Goal: Task Accomplishment & Management: Manage account settings

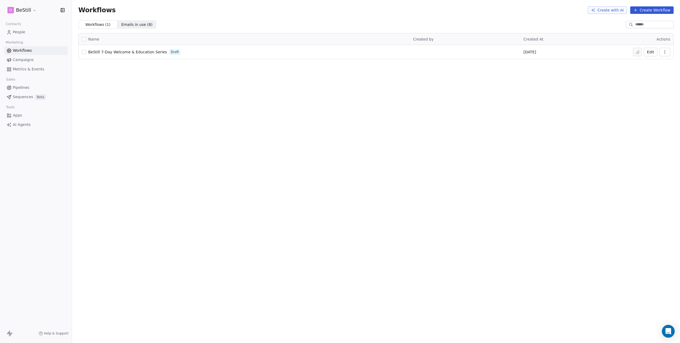
click at [120, 52] on span "BeStill 7-Day Welcome & Education Series" at bounding box center [127, 52] width 79 height 4
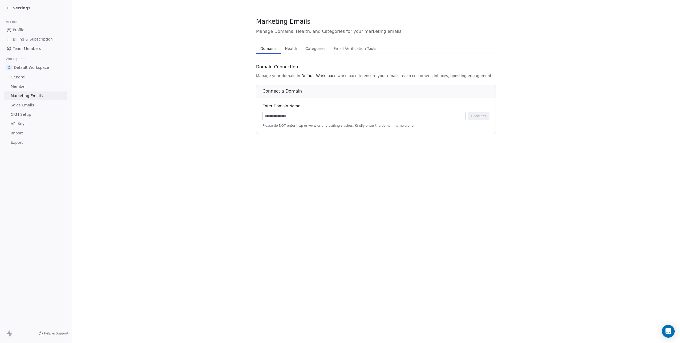
click at [293, 114] on input at bounding box center [364, 116] width 203 height 8
type input "**********"
click at [481, 116] on button "Connect" at bounding box center [479, 116] width 22 height 9
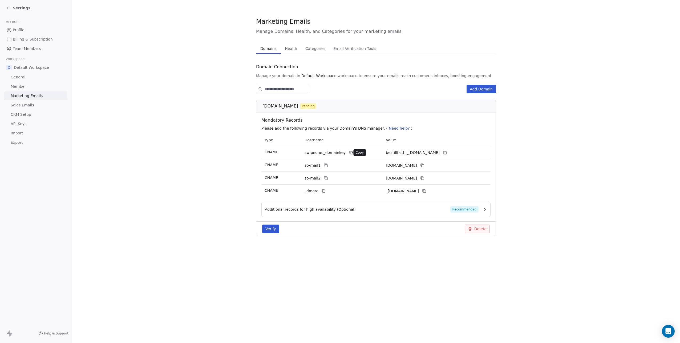
click at [350, 153] on icon at bounding box center [351, 153] width 2 height 2
click at [447, 152] on icon at bounding box center [445, 152] width 4 height 4
click at [325, 165] on icon at bounding box center [326, 165] width 4 height 4
click at [424, 166] on icon at bounding box center [422, 165] width 4 height 4
click at [326, 178] on icon at bounding box center [326, 178] width 4 height 4
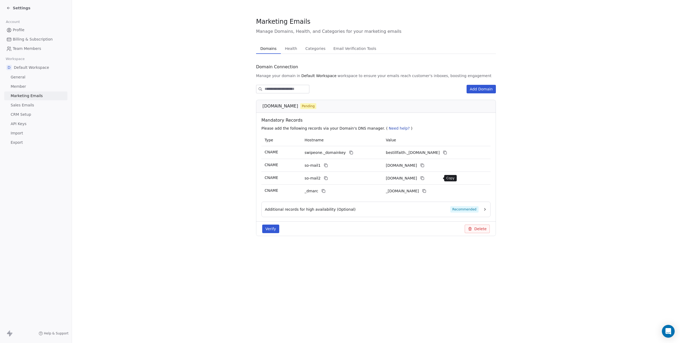
click at [424, 177] on icon at bounding box center [422, 178] width 4 height 4
click at [322, 189] on icon at bounding box center [323, 190] width 2 height 2
click at [426, 190] on icon at bounding box center [424, 191] width 4 height 4
click at [462, 210] on span "Recommended" at bounding box center [464, 209] width 28 height 6
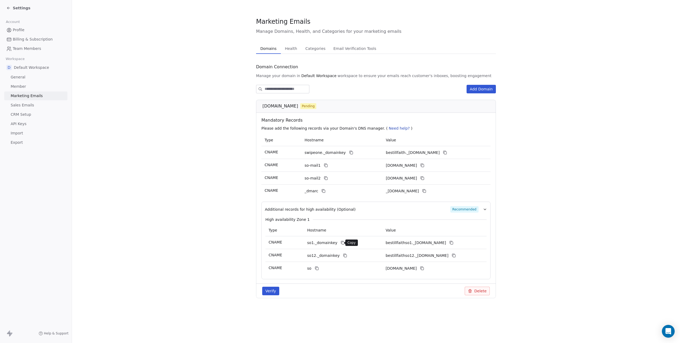
click at [341, 241] on icon at bounding box center [342, 242] width 2 height 2
click at [455, 241] on button at bounding box center [451, 242] width 6 height 6
click at [343, 255] on icon at bounding box center [345, 255] width 4 height 4
click at [456, 254] on icon at bounding box center [454, 255] width 4 height 4
click at [316, 268] on icon at bounding box center [317, 268] width 4 height 4
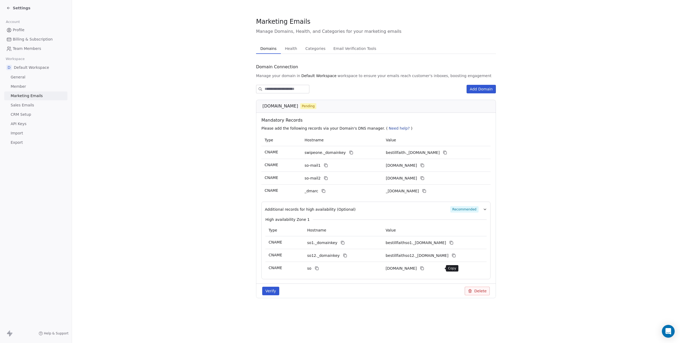
click at [424, 268] on icon at bounding box center [422, 268] width 4 height 4
click at [275, 290] on button "Verify" at bounding box center [270, 290] width 17 height 9
click at [10, 8] on icon at bounding box center [8, 8] width 4 height 4
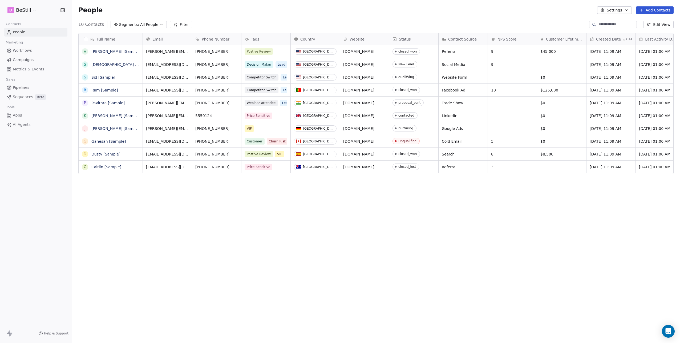
scroll to position [298, 604]
click at [23, 61] on span "Campaigns" at bounding box center [23, 60] width 21 height 6
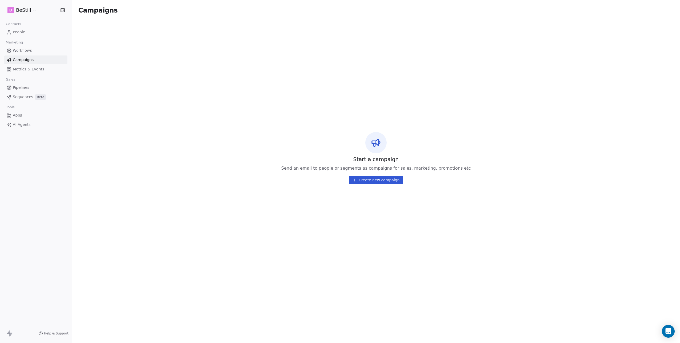
click at [23, 49] on span "Workflows" at bounding box center [22, 51] width 19 height 6
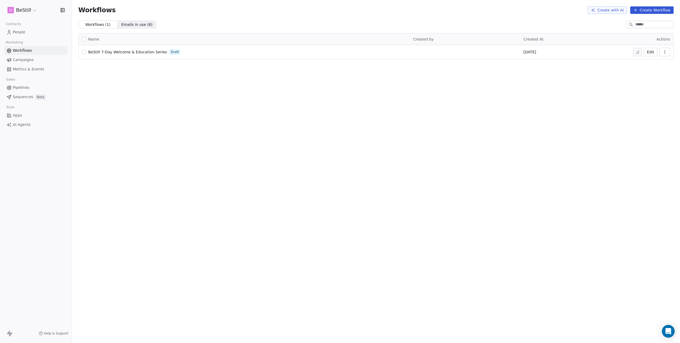
click at [115, 51] on span "BeStill 7-Day Welcome & Education Series" at bounding box center [127, 52] width 79 height 4
click at [24, 9] on html "D BeStill Contacts People Marketing Workflows Campaigns Metrics & Events Sales …" at bounding box center [340, 171] width 680 height 343
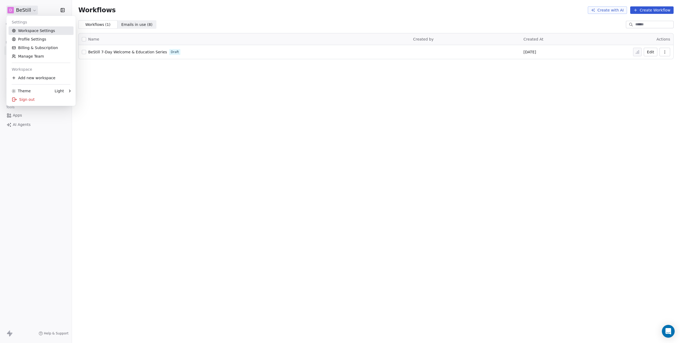
click at [21, 29] on link "Workspace Settings" at bounding box center [41, 30] width 65 height 9
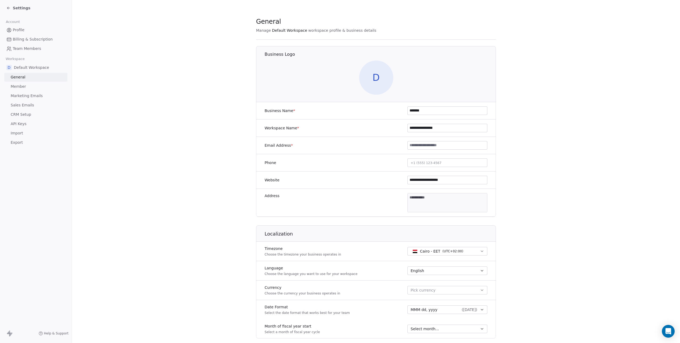
click at [440, 145] on input at bounding box center [447, 145] width 79 height 8
type input "**********"
click at [464, 164] on button "+1 (555) 123-4567" at bounding box center [447, 162] width 80 height 9
click at [500, 173] on html "**********" at bounding box center [340, 171] width 680 height 343
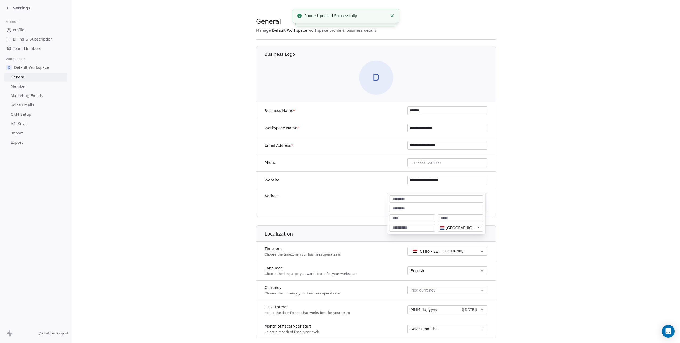
click at [417, 197] on body "**********" at bounding box center [340, 171] width 680 height 343
paste input "**********"
drag, startPoint x: 433, startPoint y: 199, endPoint x: 457, endPoint y: 199, distance: 24.5
click at [457, 199] on input "**********" at bounding box center [437, 198] width 92 height 5
type input "**********"
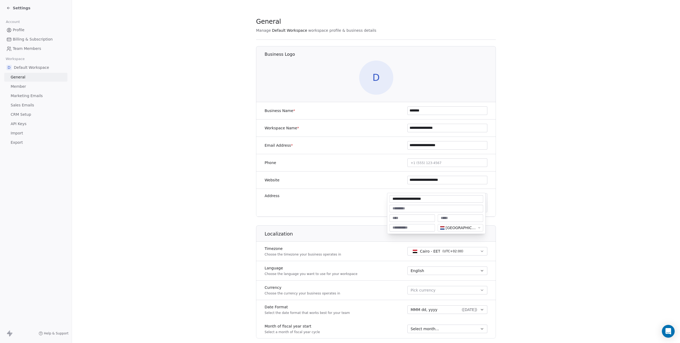
click at [415, 216] on input at bounding box center [412, 217] width 43 height 5
paste input "**********"
type input "**********"
drag, startPoint x: 427, startPoint y: 199, endPoint x: 438, endPoint y: 199, distance: 10.9
click at [438, 199] on input "**********" at bounding box center [437, 198] width 92 height 5
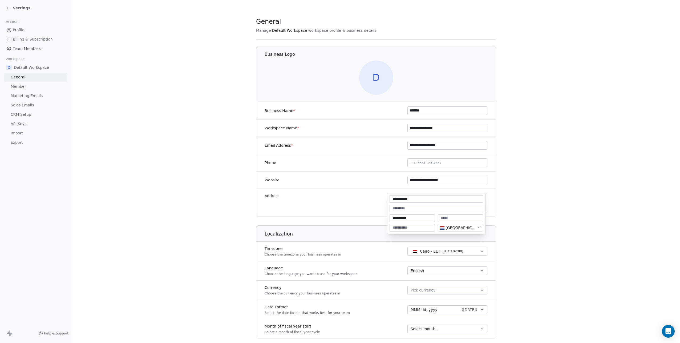
type input "**********"
click at [411, 225] on input at bounding box center [412, 227] width 43 height 5
paste input "*******"
type input "*******"
type textarea "**********"
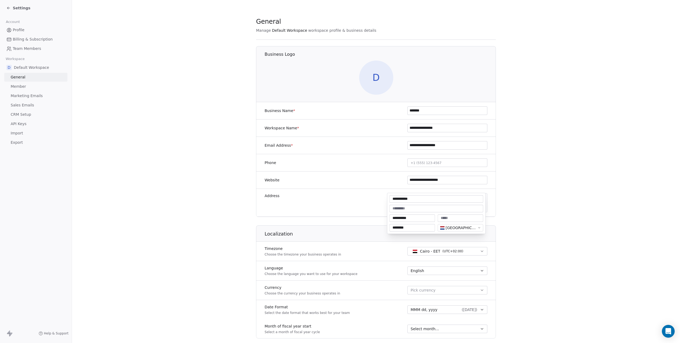
click at [499, 211] on html "**********" at bounding box center [340, 171] width 680 height 343
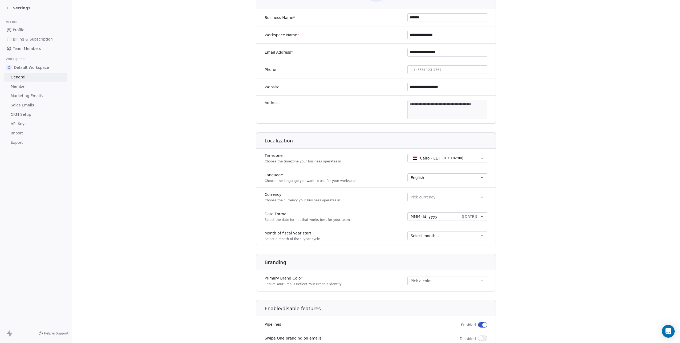
scroll to position [98, 0]
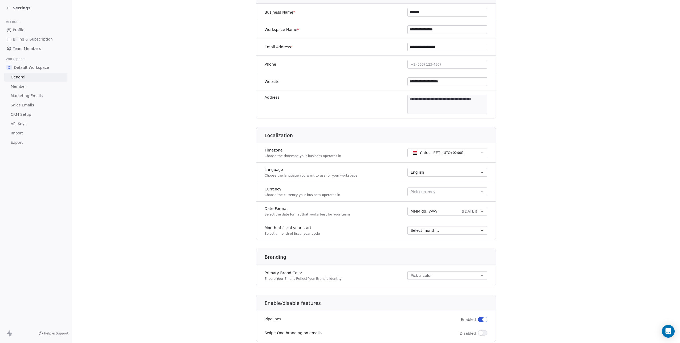
click at [442, 149] on button "Cairo - EET ( UTC+02:00 )" at bounding box center [447, 152] width 80 height 9
type input "******"
click at [430, 173] on span "Amsterdam - CET" at bounding box center [436, 174] width 33 height 5
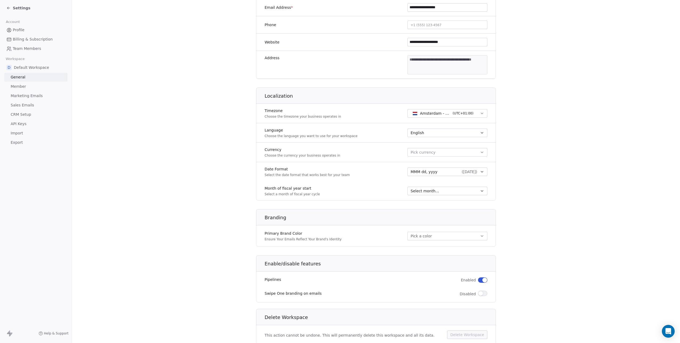
scroll to position [137, 0]
click at [471, 173] on span "( Sep 25, 2025 )" at bounding box center [469, 171] width 15 height 5
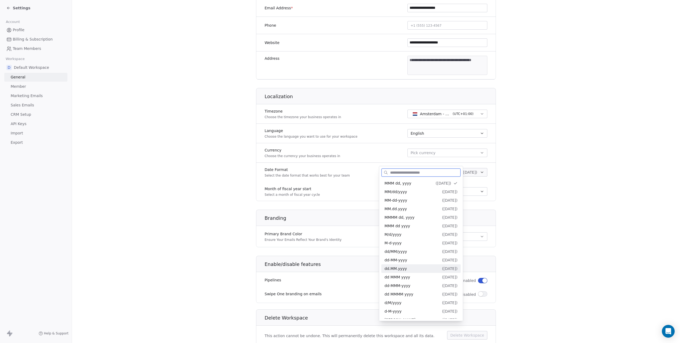
click at [430, 269] on div "dd.MM.yyyy ( 25.09.2025 )" at bounding box center [420, 269] width 73 height 6
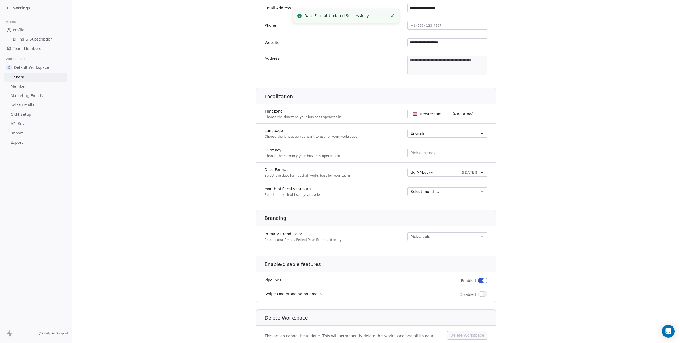
scroll to position [156, 0]
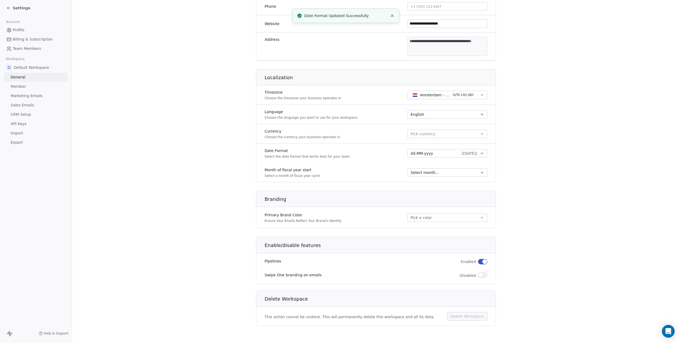
click at [442, 216] on button "Pick a color" at bounding box center [447, 217] width 80 height 9
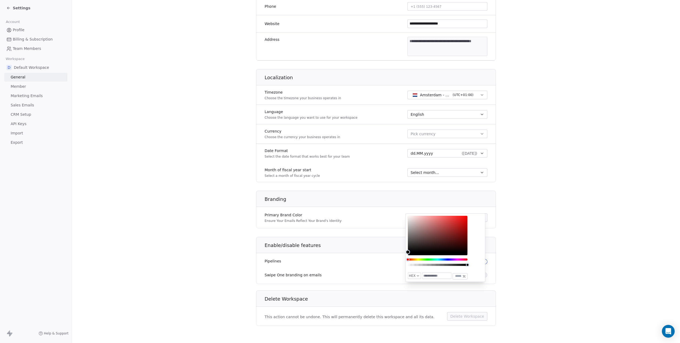
click at [323, 214] on label "Primary Brand Color" at bounding box center [303, 214] width 77 height 5
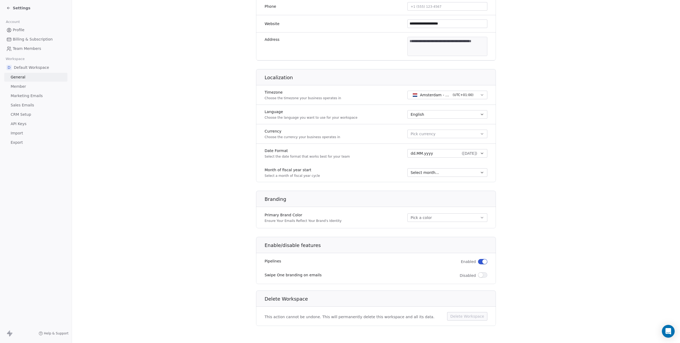
click at [425, 218] on button "Pick a color" at bounding box center [447, 217] width 80 height 9
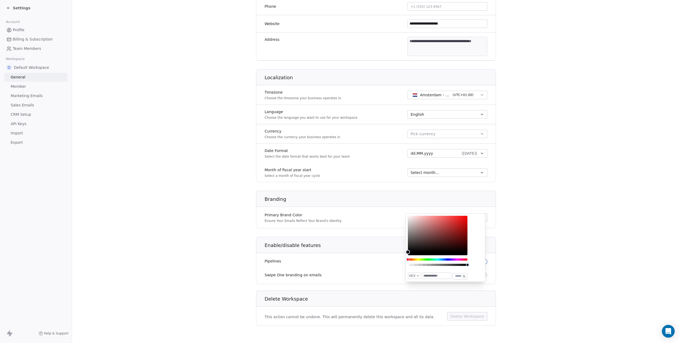
click at [430, 275] on input "text" at bounding box center [436, 276] width 29 height 6
paste input "*******"
type input "*******"
click at [490, 252] on div "Enable/disable features" at bounding box center [376, 242] width 246 height 19
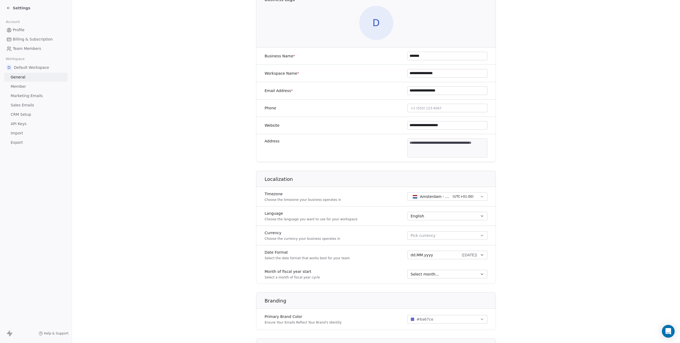
scroll to position [0, 0]
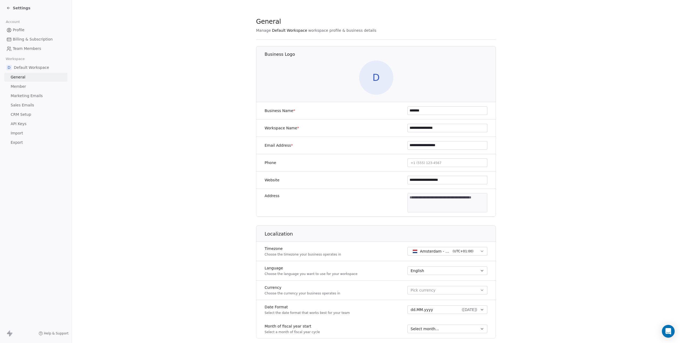
click at [10, 7] on icon at bounding box center [8, 8] width 4 height 4
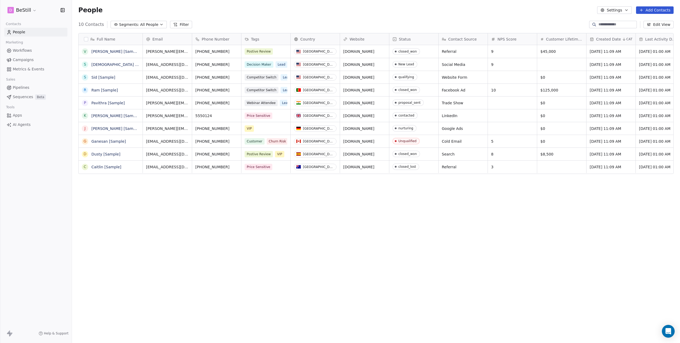
scroll to position [298, 604]
click at [27, 52] on span "Workflows" at bounding box center [22, 51] width 19 height 6
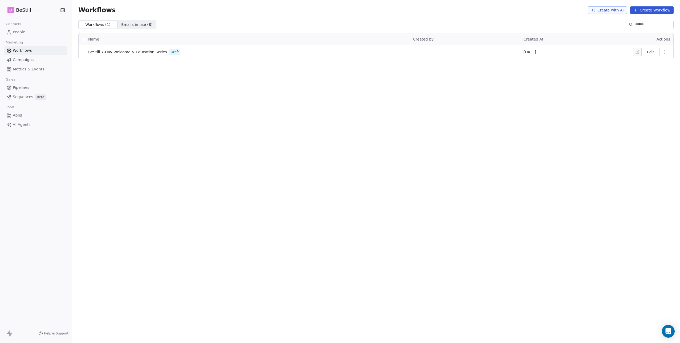
click at [135, 53] on span "BeStill 7-Day Welcome & Education Series" at bounding box center [127, 52] width 79 height 4
click at [670, 50] on td "Edit" at bounding box center [652, 52] width 43 height 14
click at [665, 52] on icon "button" at bounding box center [665, 52] width 0 height 0
click at [624, 57] on td "[DATE]" at bounding box center [575, 52] width 110 height 14
click at [647, 51] on button "Edit" at bounding box center [651, 52] width 14 height 9
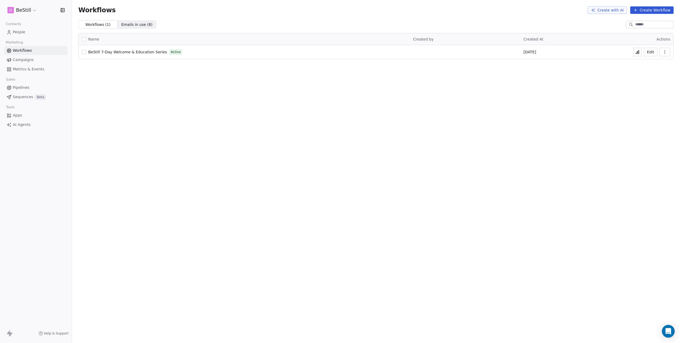
click at [132, 25] on span "Emails in use ( 8 )" at bounding box center [136, 25] width 31 height 6
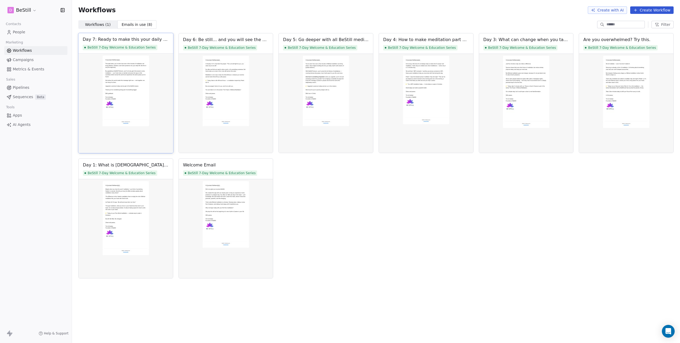
click at [125, 72] on img at bounding box center [125, 103] width 95 height 99
click at [351, 78] on img at bounding box center [325, 103] width 95 height 99
click at [315, 38] on div "Day 5: Go deeper with all BeStill meditations" at bounding box center [326, 39] width 86 height 6
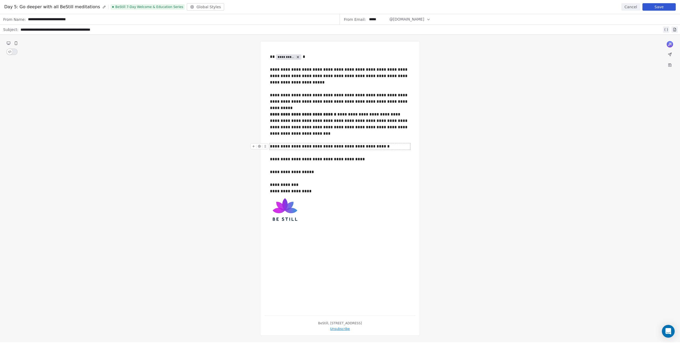
drag, startPoint x: 374, startPoint y: 146, endPoint x: 380, endPoint y: 145, distance: 6.2
click at [374, 146] on div "**********" at bounding box center [340, 146] width 140 height 6
click at [628, 5] on button "Cancel" at bounding box center [630, 6] width 19 height 7
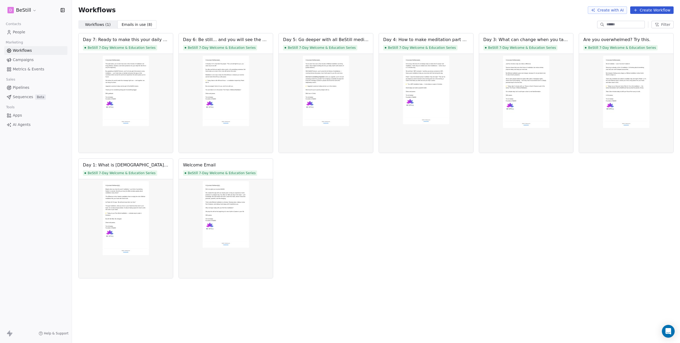
click at [20, 50] on span "Workflows" at bounding box center [22, 51] width 19 height 6
click at [24, 58] on span "Campaigns" at bounding box center [23, 60] width 21 height 6
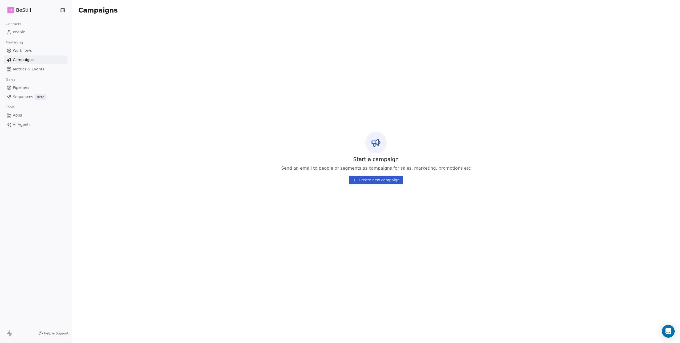
click at [24, 51] on span "Workflows" at bounding box center [22, 51] width 19 height 6
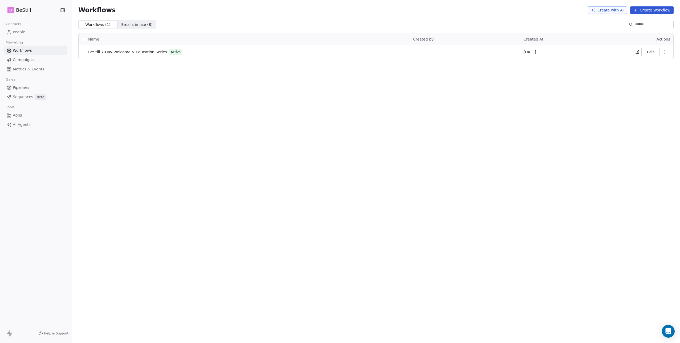
click at [144, 26] on span "Emails in use ( 8 )" at bounding box center [136, 25] width 31 height 6
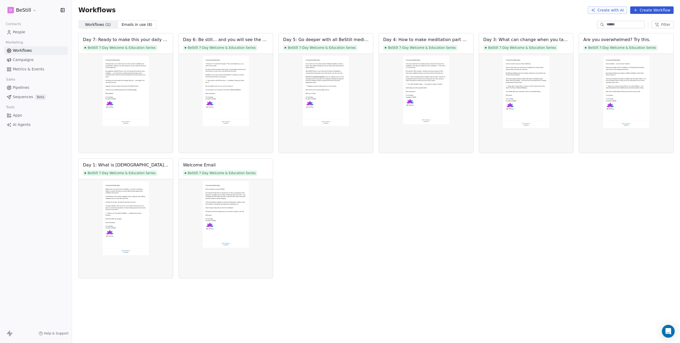
click at [89, 25] on span "Workflows ( 1 )" at bounding box center [98, 25] width 26 height 6
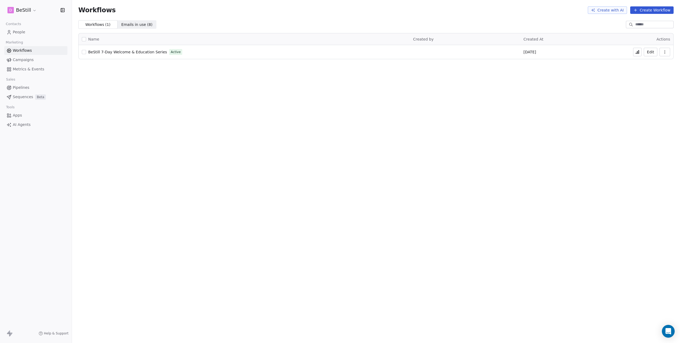
click at [113, 50] on span "BeStill 7-Day Welcome & Education Series" at bounding box center [127, 52] width 79 height 4
click at [22, 11] on html "D BeStill Contacts People Marketing Workflows Campaigns Metrics & Events Sales …" at bounding box center [340, 171] width 680 height 343
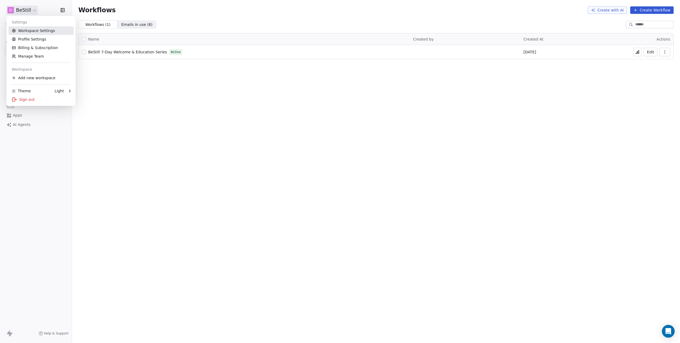
click at [33, 30] on link "Workspace Settings" at bounding box center [41, 30] width 65 height 9
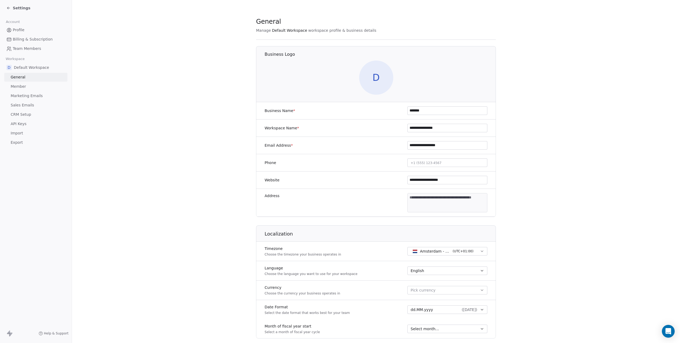
click at [21, 122] on span "API Keys" at bounding box center [19, 124] width 16 height 6
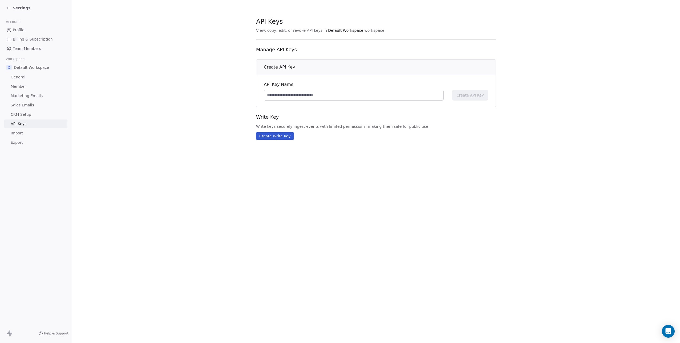
click at [276, 96] on input at bounding box center [353, 95] width 179 height 10
type input "******"
click at [464, 95] on span "Create API Key" at bounding box center [469, 94] width 27 height 5
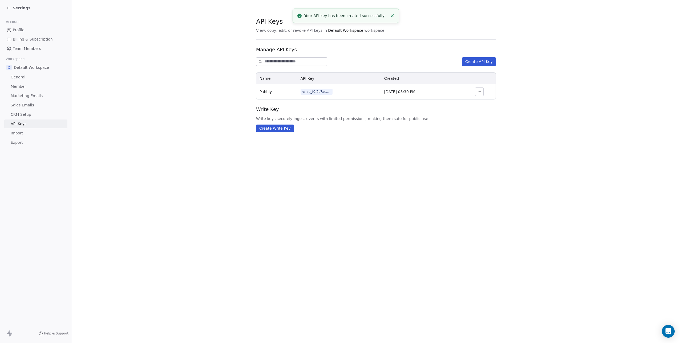
click at [314, 92] on div "sp_f0f2c7ac4e3a419ba89293c9693dd300" at bounding box center [319, 91] width 24 height 5
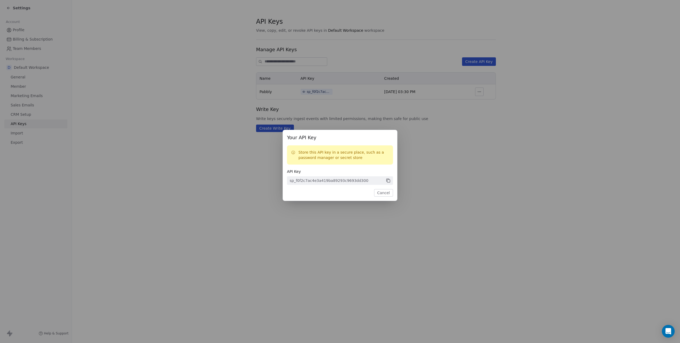
click at [389, 180] on icon at bounding box center [388, 181] width 3 height 3
click at [385, 192] on button "Cancel" at bounding box center [383, 192] width 19 height 7
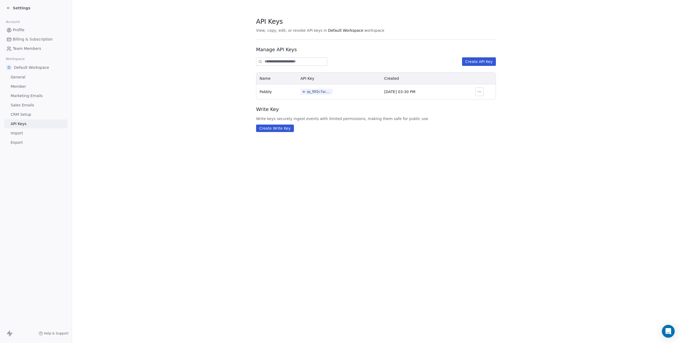
click at [8, 5] on div "Settings" at bounding box center [18, 7] width 24 height 5
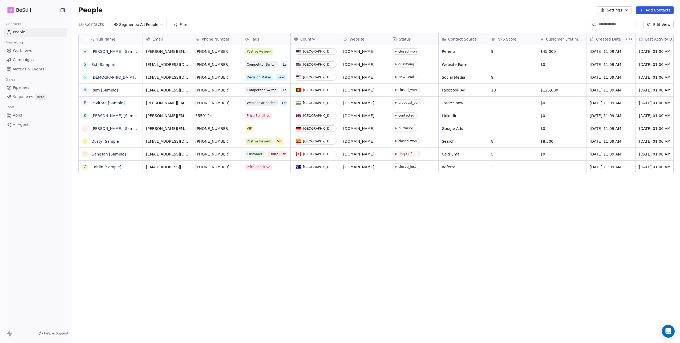
scroll to position [298, 604]
click at [108, 53] on link "[PERSON_NAME] [Sample]" at bounding box center [115, 51] width 49 height 4
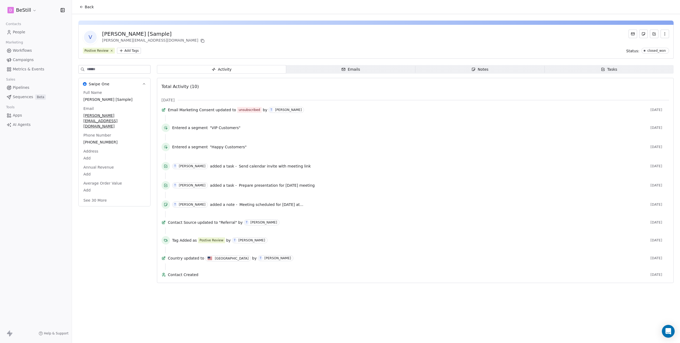
click at [100, 195] on button "See 30 More" at bounding box center [95, 200] width 30 height 10
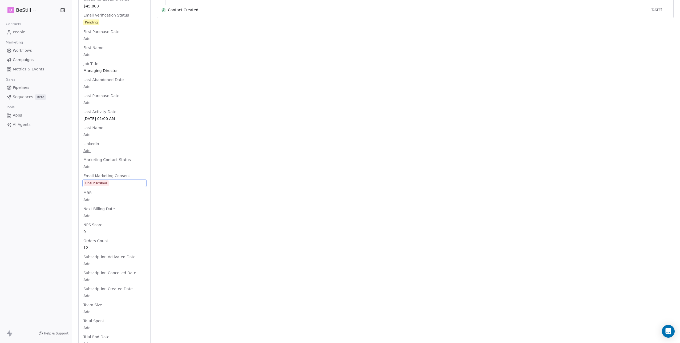
scroll to position [265, 0]
click at [103, 180] on div "Unsubscribed" at bounding box center [96, 182] width 22 height 5
click at [100, 180] on div "Unsubscribed" at bounding box center [96, 182] width 22 height 5
click at [124, 179] on span "Unsubscribed" at bounding box center [115, 182] width 62 height 6
click at [123, 179] on span "Unsubscribed" at bounding box center [115, 182] width 62 height 6
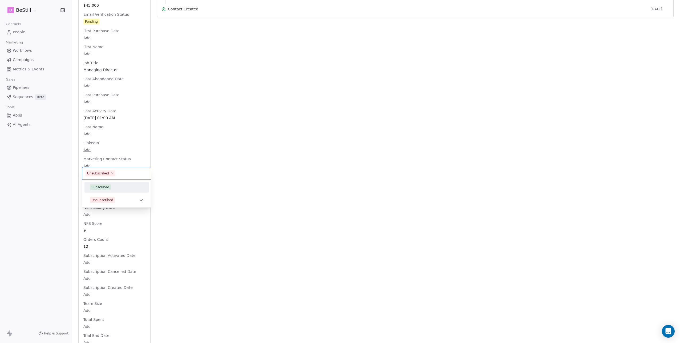
click at [18, 31] on html "D BeStill Contacts People Marketing Workflows Campaigns Metrics & Events Sales …" at bounding box center [340, 171] width 680 height 343
click at [15, 32] on span "People" at bounding box center [19, 32] width 13 height 6
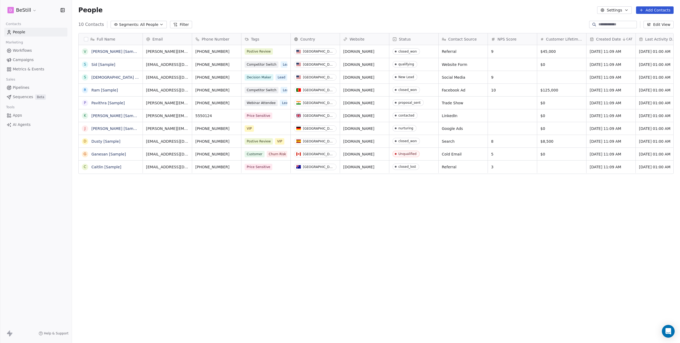
scroll to position [298, 604]
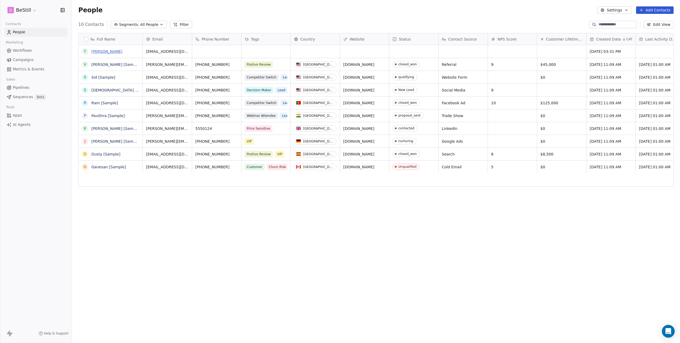
click at [95, 50] on link "[PERSON_NAME]" at bounding box center [106, 51] width 31 height 4
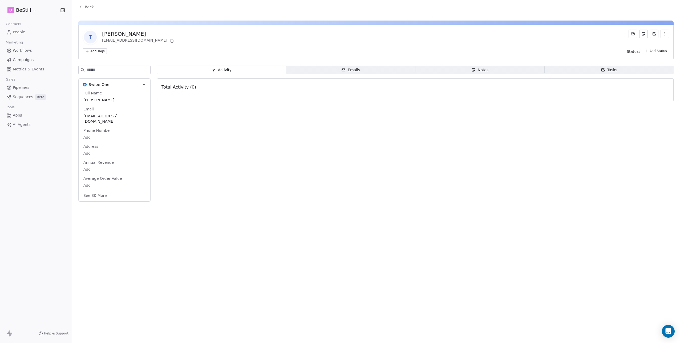
click at [82, 8] on icon at bounding box center [81, 7] width 4 height 4
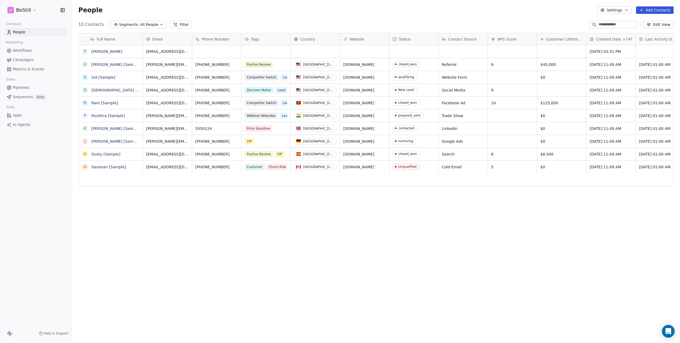
scroll to position [298, 604]
click at [96, 52] on link "[PERSON_NAME]" at bounding box center [106, 51] width 31 height 4
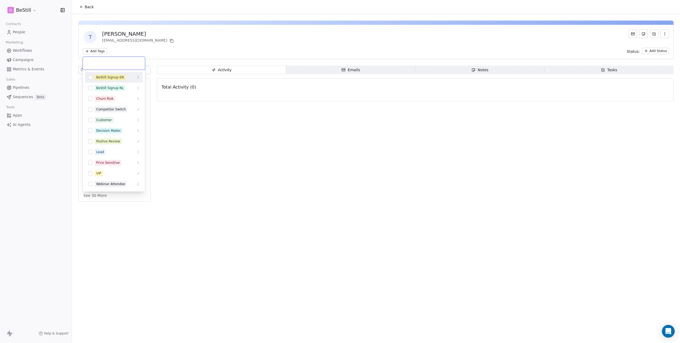
click at [97, 50] on html "D BeStill Contacts People Marketing Workflows Campaigns Metrics & Events Sales …" at bounding box center [340, 171] width 680 height 343
click at [347, 25] on html "D BeStill Contacts People Marketing Workflows Campaigns Metrics & Events Sales …" at bounding box center [340, 171] width 680 height 343
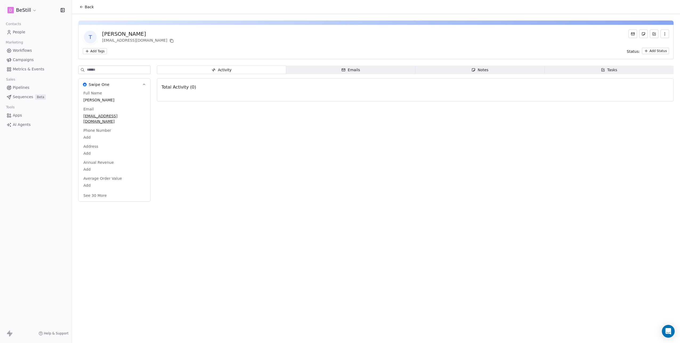
click at [20, 31] on span "People" at bounding box center [19, 32] width 13 height 6
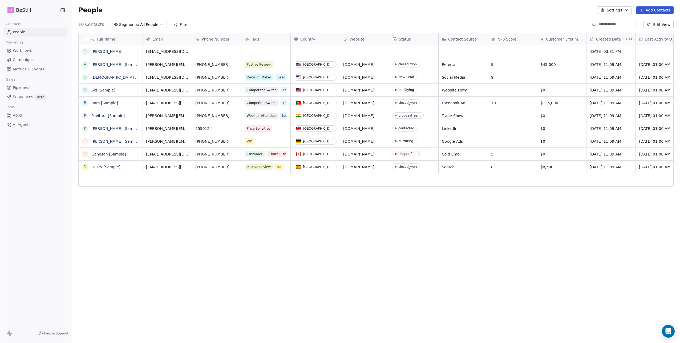
scroll to position [298, 604]
click at [277, 63] on div "Postive Review" at bounding box center [261, 64] width 33 height 6
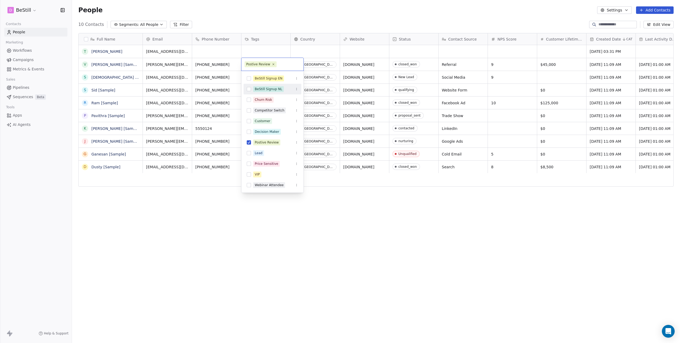
click at [317, 21] on html "D BeStill Contacts People Marketing Workflows Campaigns Metrics & Events Sales …" at bounding box center [340, 171] width 680 height 343
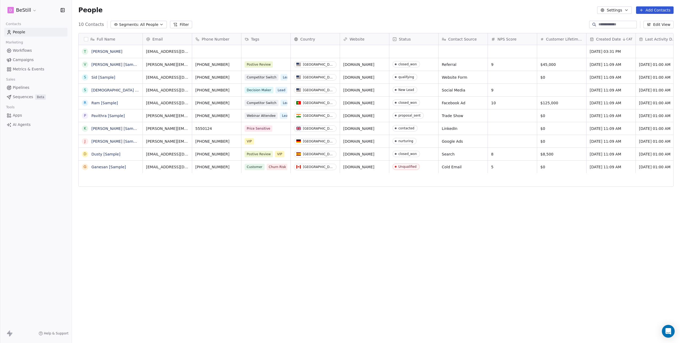
scroll to position [298, 604]
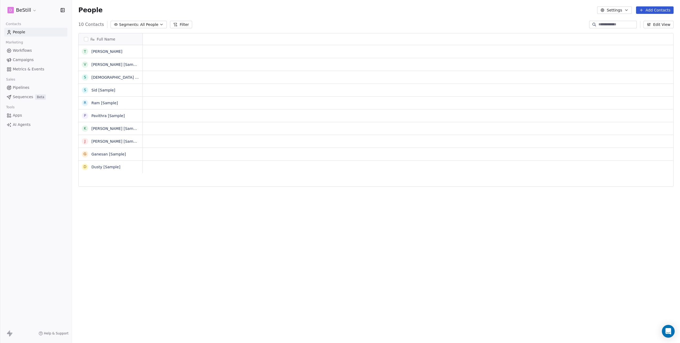
scroll to position [298, 604]
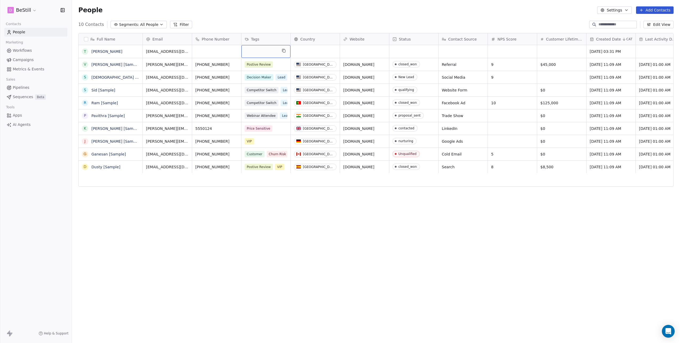
click at [257, 52] on div "grid" at bounding box center [265, 51] width 49 height 13
click at [221, 14] on html "D BeStill Contacts People Marketing Workflows Campaigns Metrics & Events Sales …" at bounding box center [340, 171] width 680 height 343
click at [220, 20] on div "10 Contacts Segments: All People Filter Edit View" at bounding box center [376, 24] width 608 height 9
click at [93, 50] on link "[PERSON_NAME]" at bounding box center [106, 51] width 31 height 4
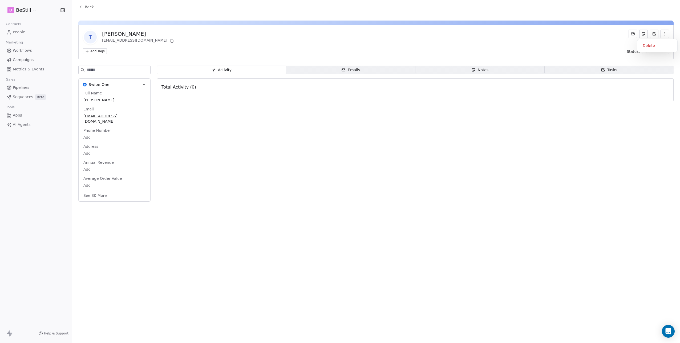
click at [663, 32] on icon "button" at bounding box center [665, 34] width 4 height 4
click at [652, 46] on div "Delete" at bounding box center [657, 45] width 36 height 9
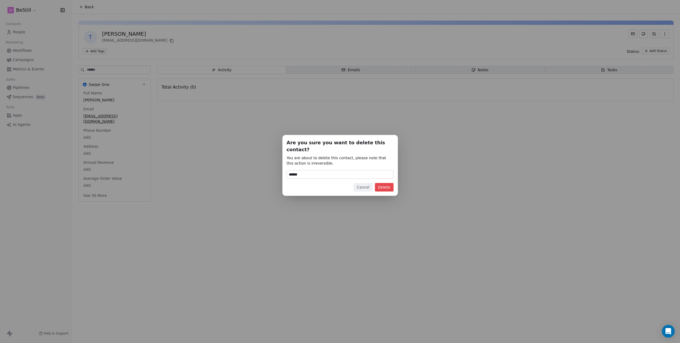
type input "******"
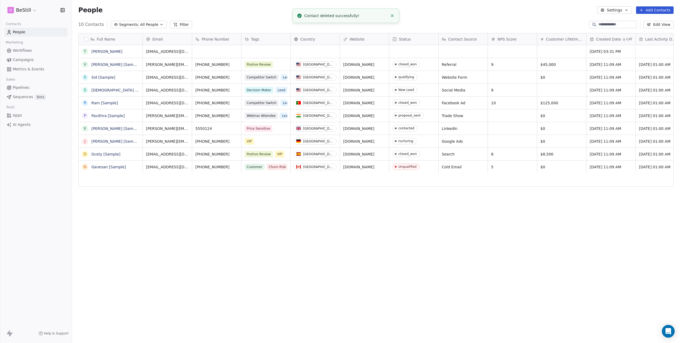
scroll to position [298, 604]
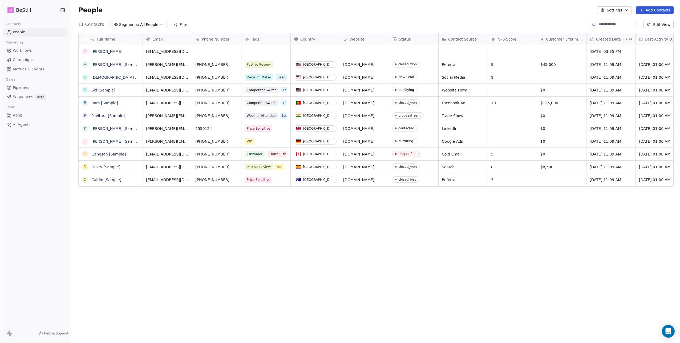
scroll to position [298, 604]
click at [276, 63] on div "Postive Review" at bounding box center [261, 64] width 33 height 6
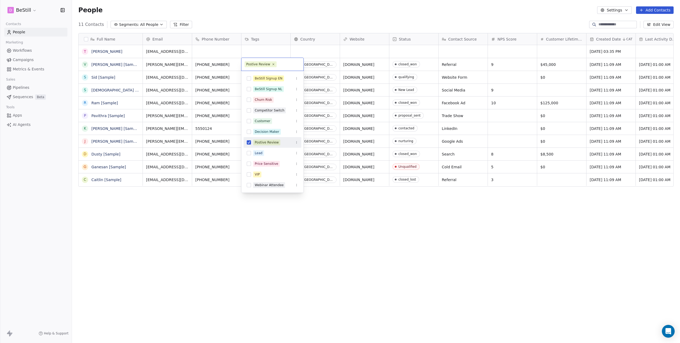
click at [258, 40] on html "D BeStill Contacts People Marketing Workflows Campaigns Metrics & Events Sales …" at bounding box center [340, 171] width 680 height 343
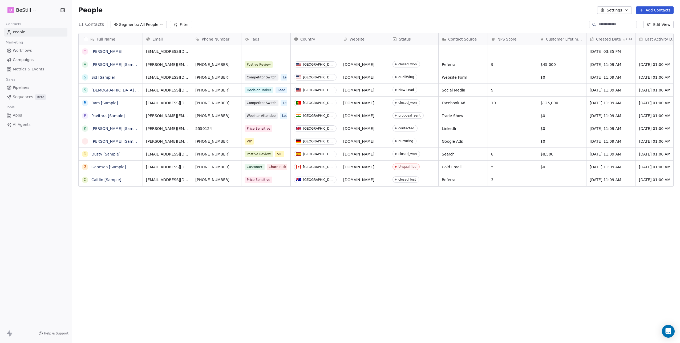
click at [254, 39] on span "Tags" at bounding box center [255, 39] width 8 height 5
click at [261, 50] on span "Manage property" at bounding box center [267, 50] width 32 height 5
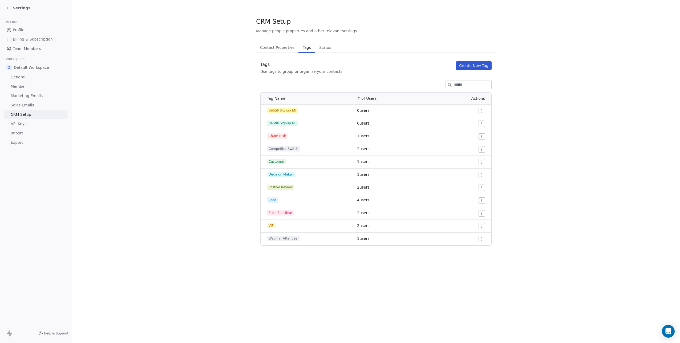
click at [279, 111] on span "BeStill Signup EN" at bounding box center [282, 110] width 31 height 5
click at [483, 111] on html "Settings Account Profile Billing & Subscription Team Members Workspace D Defaul…" at bounding box center [340, 171] width 680 height 343
click at [473, 119] on span "Edit" at bounding box center [471, 121] width 7 height 5
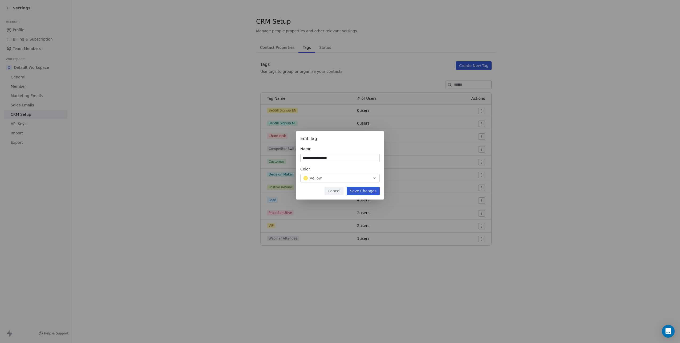
click at [314, 157] on input "**********" at bounding box center [340, 158] width 79 height 8
type input "**********"
click at [366, 191] on button "Save Changes" at bounding box center [363, 191] width 33 height 9
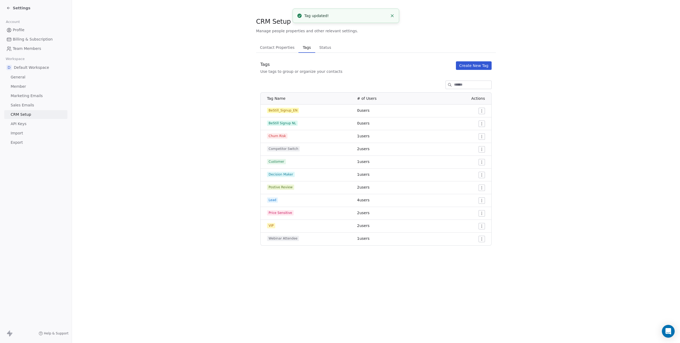
click at [9, 7] on icon at bounding box center [8, 8] width 4 height 4
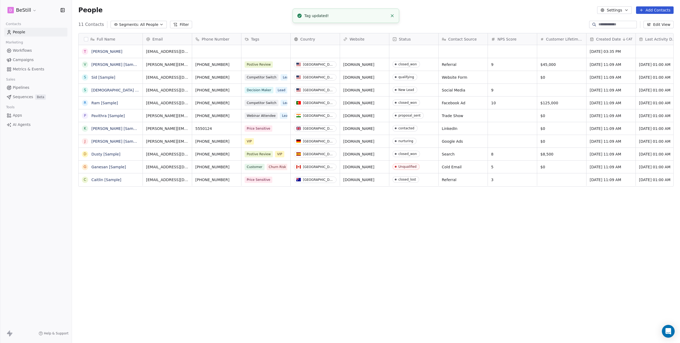
scroll to position [298, 604]
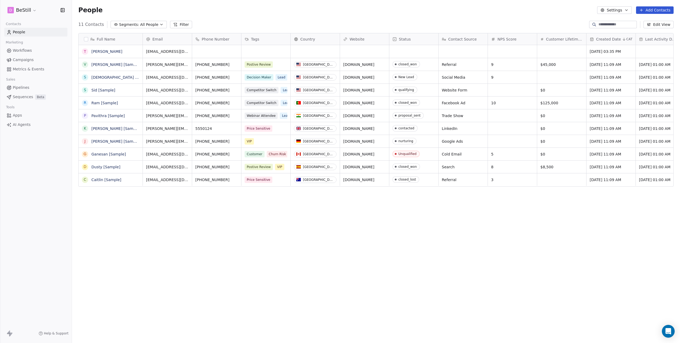
click at [256, 39] on span "Tags" at bounding box center [255, 39] width 8 height 5
click at [257, 50] on span "Manage property" at bounding box center [267, 50] width 32 height 5
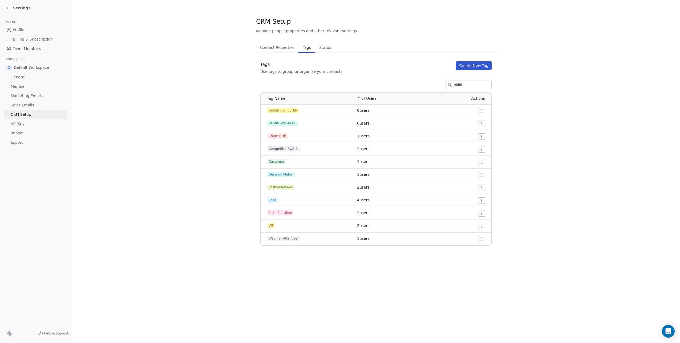
click at [478, 110] on div at bounding box center [457, 111] width 55 height 6
click at [482, 110] on html "Settings Account Profile Billing & Subscription Team Members Workspace D Defaul…" at bounding box center [340, 171] width 680 height 343
click at [471, 120] on span "Edit" at bounding box center [471, 121] width 7 height 5
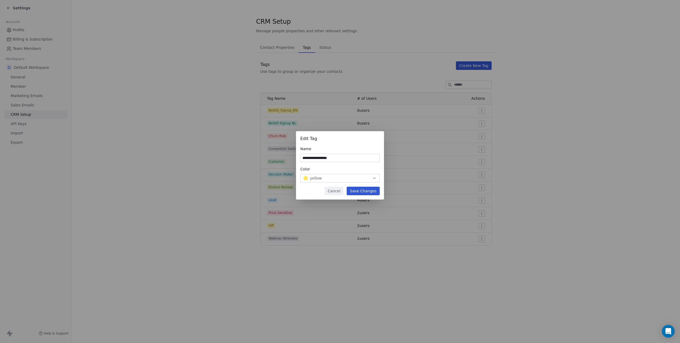
click at [330, 158] on input "**********" at bounding box center [340, 158] width 79 height 8
type input "**********"
click at [361, 191] on button "Save Changes" at bounding box center [363, 191] width 33 height 9
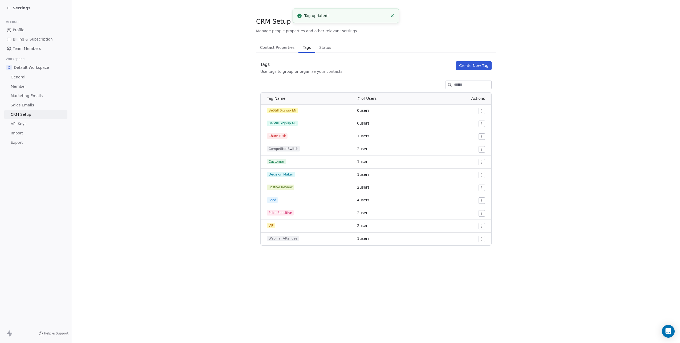
click at [292, 123] on span "BeStill Signup NL" at bounding box center [282, 122] width 31 height 5
click at [481, 125] on html "Settings Account Profile Billing & Subscription Team Members Workspace D Defaul…" at bounding box center [340, 171] width 680 height 343
click at [469, 132] on span "Edit" at bounding box center [471, 134] width 7 height 5
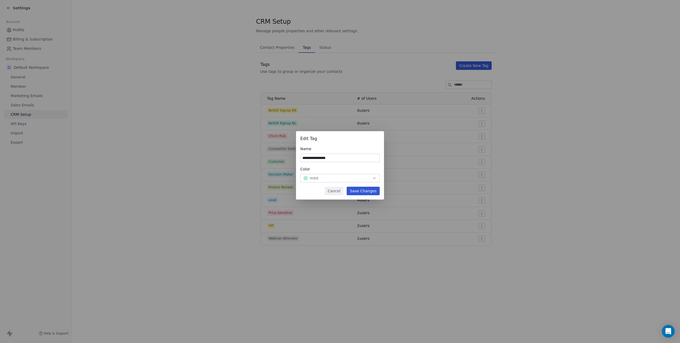
click at [341, 191] on button "Cancel" at bounding box center [334, 191] width 19 height 9
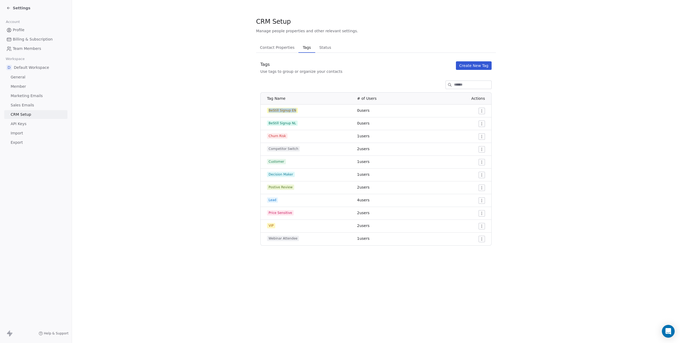
drag, startPoint x: 295, startPoint y: 110, endPoint x: 267, endPoint y: 111, distance: 27.7
click at [267, 111] on div "BeStill Signup EN" at bounding box center [309, 110] width 84 height 5
copy span "BeStill Signup EN"
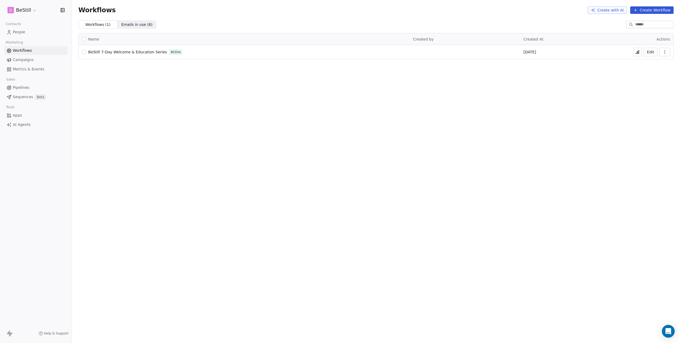
click at [18, 32] on span "People" at bounding box center [19, 32] width 13 height 6
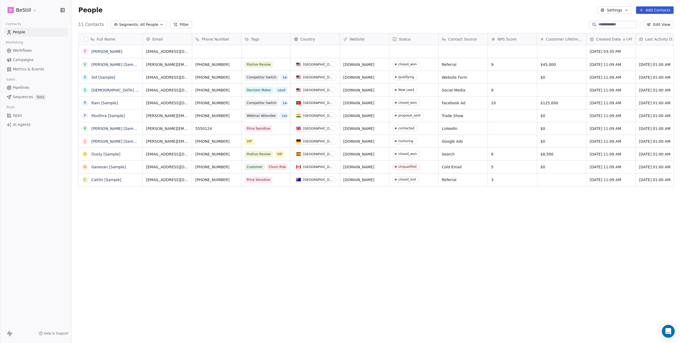
scroll to position [298, 604]
click at [21, 58] on span "Campaigns" at bounding box center [23, 60] width 21 height 6
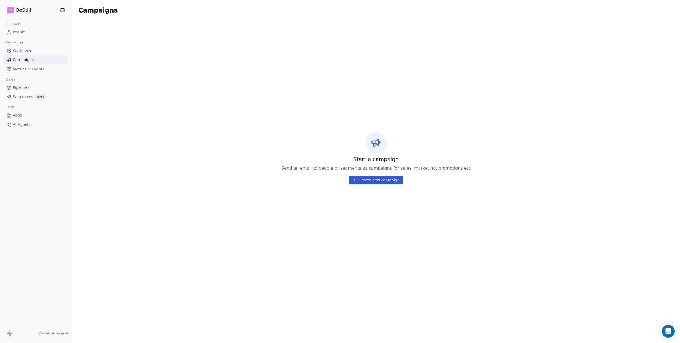
click at [15, 50] on span "Workflows" at bounding box center [22, 51] width 19 height 6
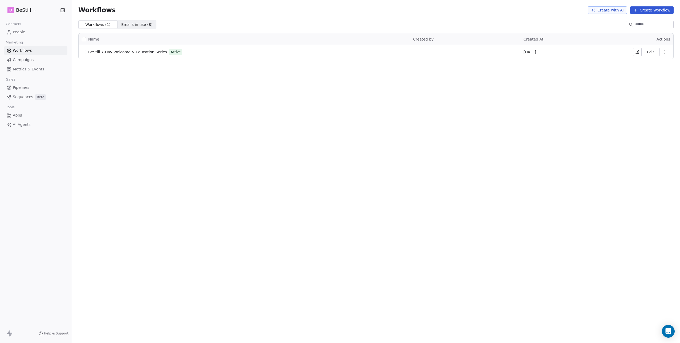
click at [651, 51] on button "Edit" at bounding box center [651, 52] width 14 height 9
click at [21, 33] on span "People" at bounding box center [19, 32] width 13 height 6
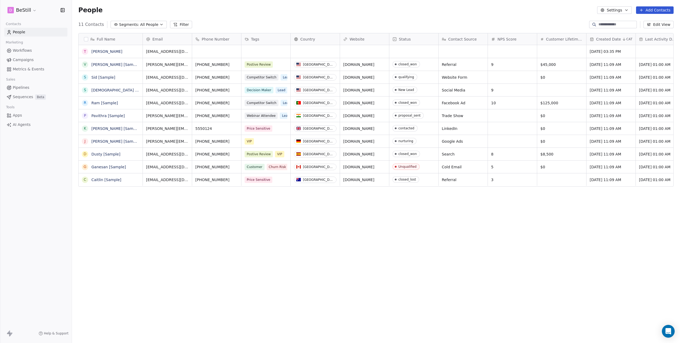
scroll to position [298, 604]
click at [19, 115] on span "Apps" at bounding box center [17, 115] width 9 height 6
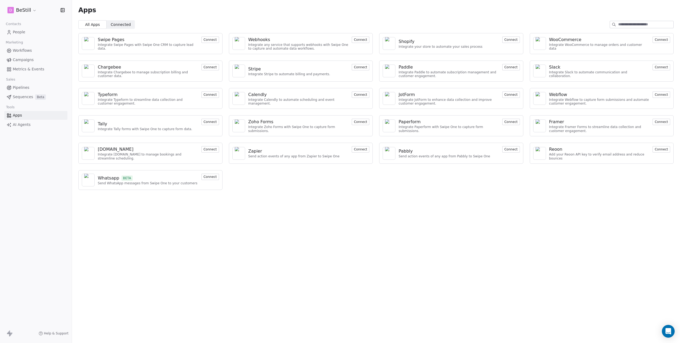
click at [511, 148] on button "Connect" at bounding box center [511, 149] width 18 height 6
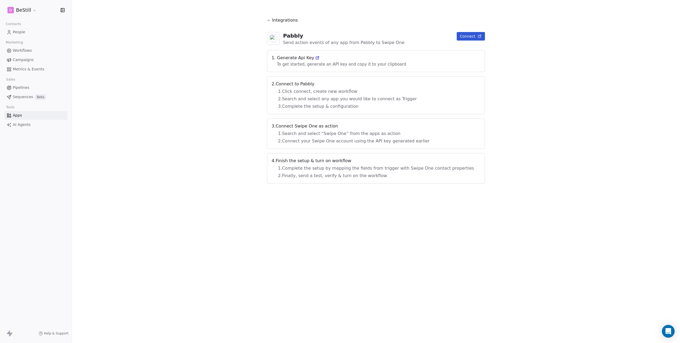
click at [319, 57] on icon at bounding box center [317, 58] width 4 height 4
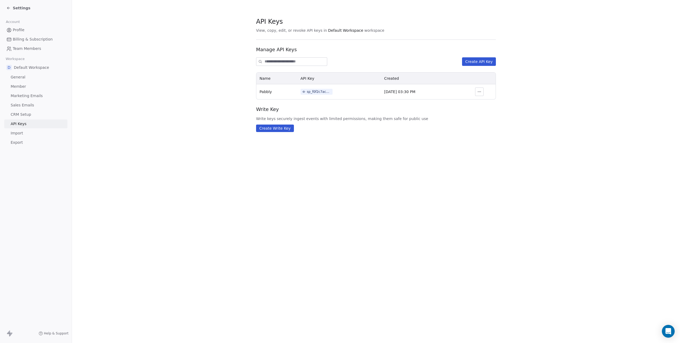
click at [479, 90] on icon "button" at bounding box center [479, 92] width 4 height 4
click at [483, 103] on span "Revoke" at bounding box center [489, 103] width 14 height 5
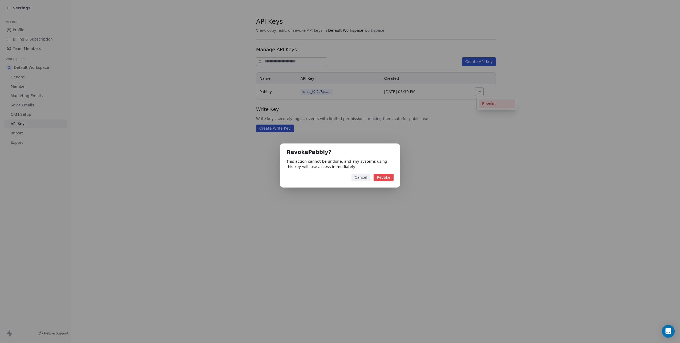
click at [380, 177] on button "Revoke" at bounding box center [384, 176] width 20 height 7
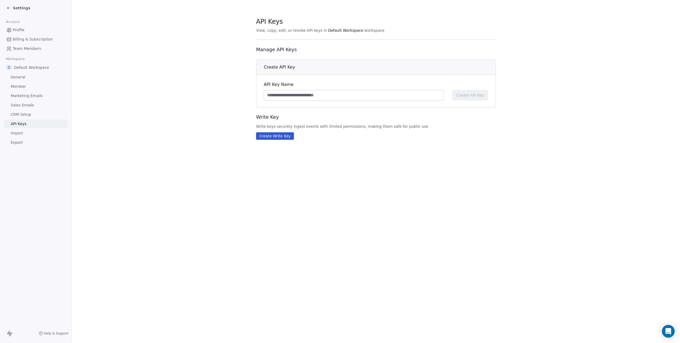
click at [374, 99] on input at bounding box center [353, 95] width 179 height 10
type input "**********"
click at [481, 95] on span "Create API Key" at bounding box center [469, 94] width 27 height 5
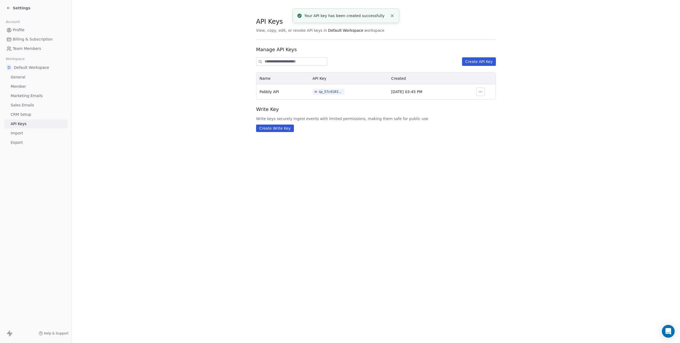
click at [332, 92] on div "sp_57c4183dbd85489aa2127ed23afa519c" at bounding box center [331, 91] width 24 height 5
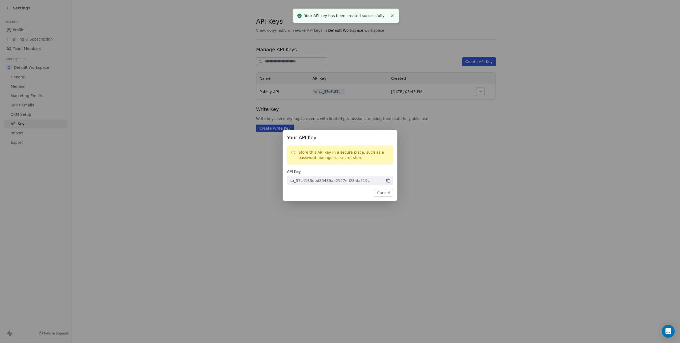
click at [387, 180] on icon at bounding box center [388, 180] width 5 height 5
click at [389, 192] on button "Cancel" at bounding box center [383, 192] width 19 height 7
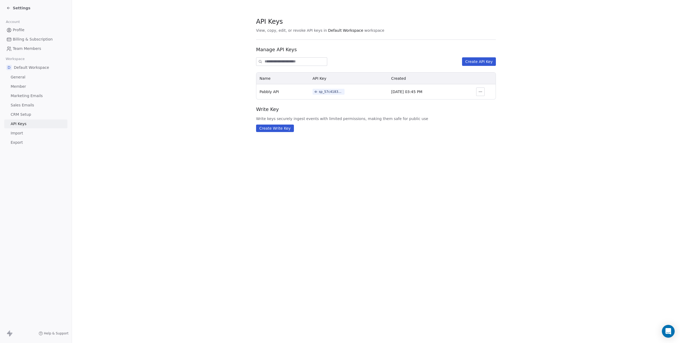
click at [9, 9] on icon at bounding box center [8, 8] width 4 height 4
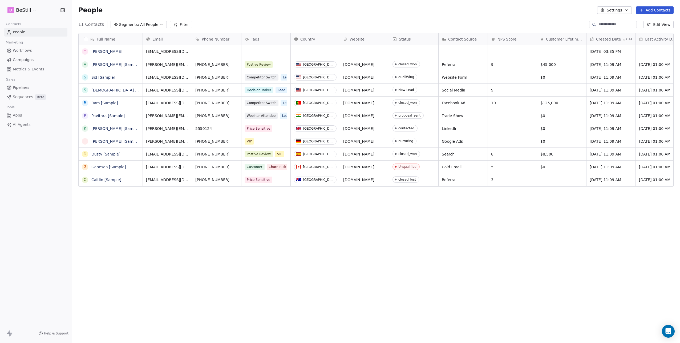
scroll to position [298, 604]
click at [95, 51] on link "Tom" at bounding box center [106, 51] width 31 height 4
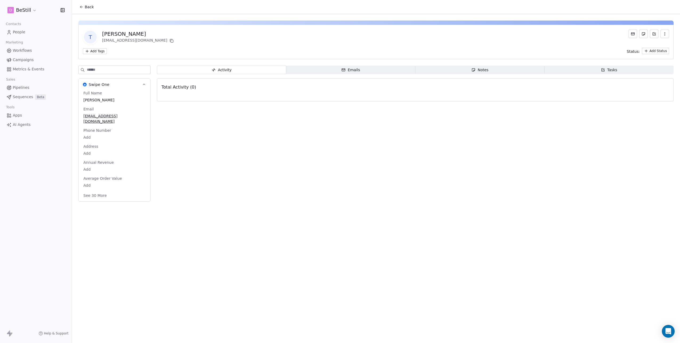
click at [79, 7] on button "Back" at bounding box center [86, 7] width 21 height 10
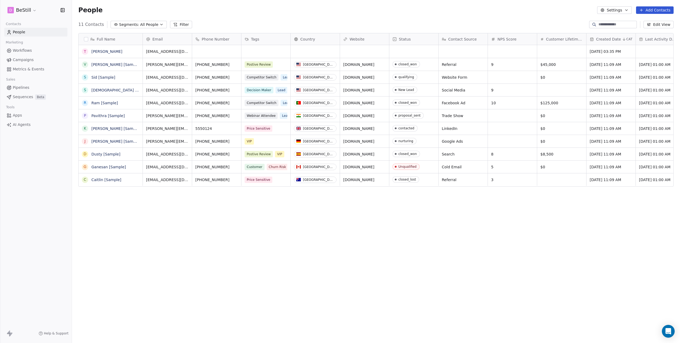
scroll to position [298, 604]
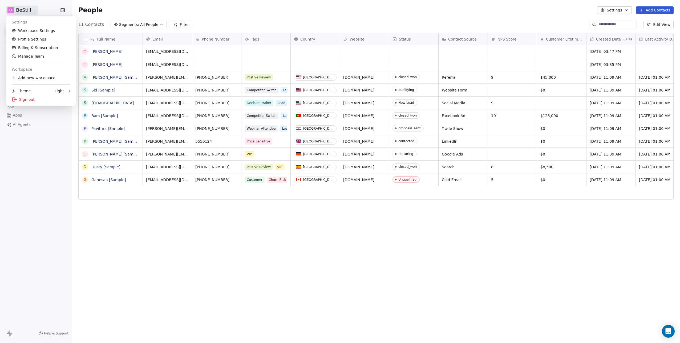
click at [30, 10] on html "D BeStill Contacts People Marketing Workflows Campaigns Metrics & Events Sales …" at bounding box center [340, 171] width 680 height 343
click at [26, 100] on div "Sign out" at bounding box center [41, 99] width 65 height 9
